Goal: Use online tool/utility: Utilize a website feature to perform a specific function

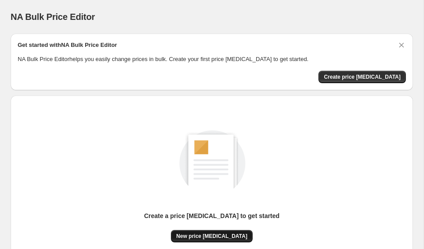
click at [232, 235] on span "New price [MEDICAL_DATA]" at bounding box center [211, 235] width 71 height 7
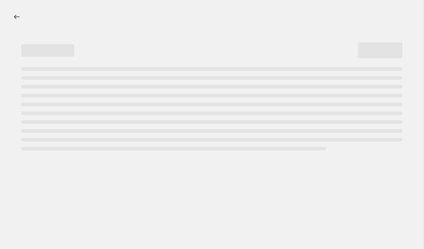
select select "percentage"
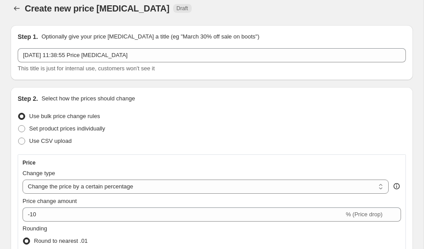
scroll to position [110, 0]
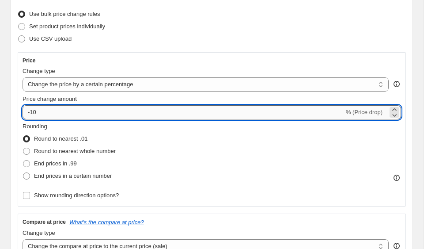
click at [93, 113] on input "-10" at bounding box center [184, 112] width 322 height 14
type input "-1"
type input "-35"
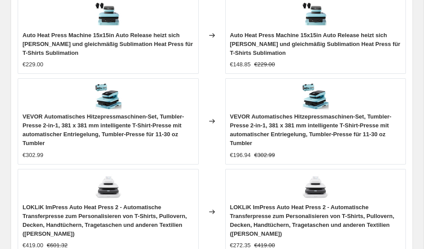
scroll to position [1009, 0]
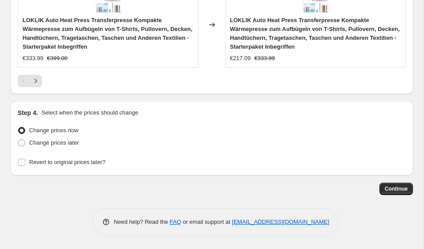
click at [395, 188] on span "Continue" at bounding box center [396, 188] width 23 height 7
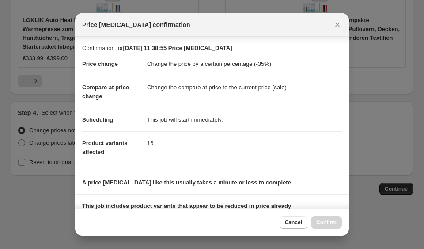
scroll to position [123, 0]
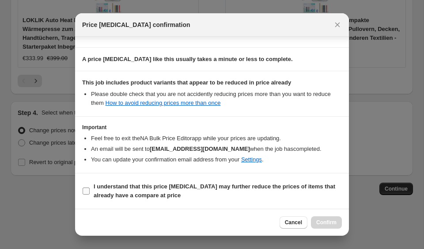
click at [144, 196] on b "I understand that this price [MEDICAL_DATA] may further reduce the prices of it…" at bounding box center [215, 190] width 242 height 15
click at [90, 194] on input "I understand that this price [MEDICAL_DATA] may further reduce the prices of it…" at bounding box center [86, 190] width 7 height 7
checkbox input "true"
click at [325, 226] on button "Confirm" at bounding box center [326, 222] width 31 height 12
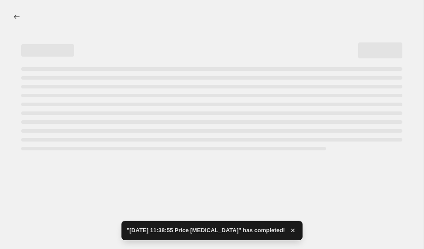
select select "percentage"
